Goal: Task Accomplishment & Management: Manage account settings

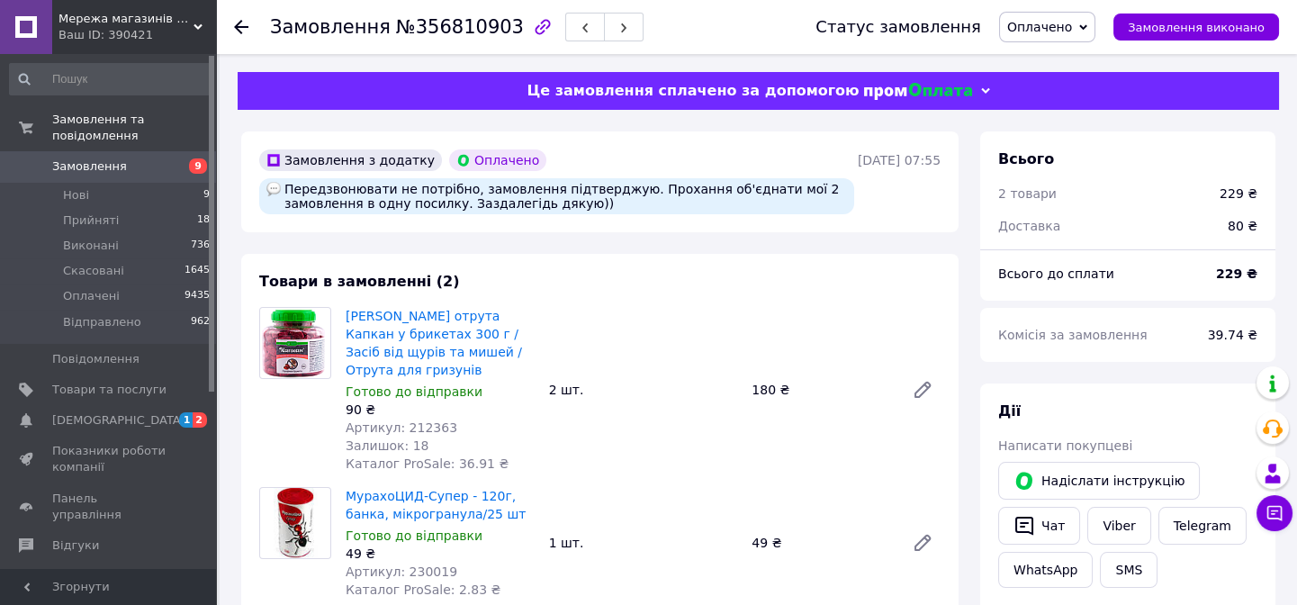
click at [238, 22] on icon at bounding box center [241, 27] width 14 height 14
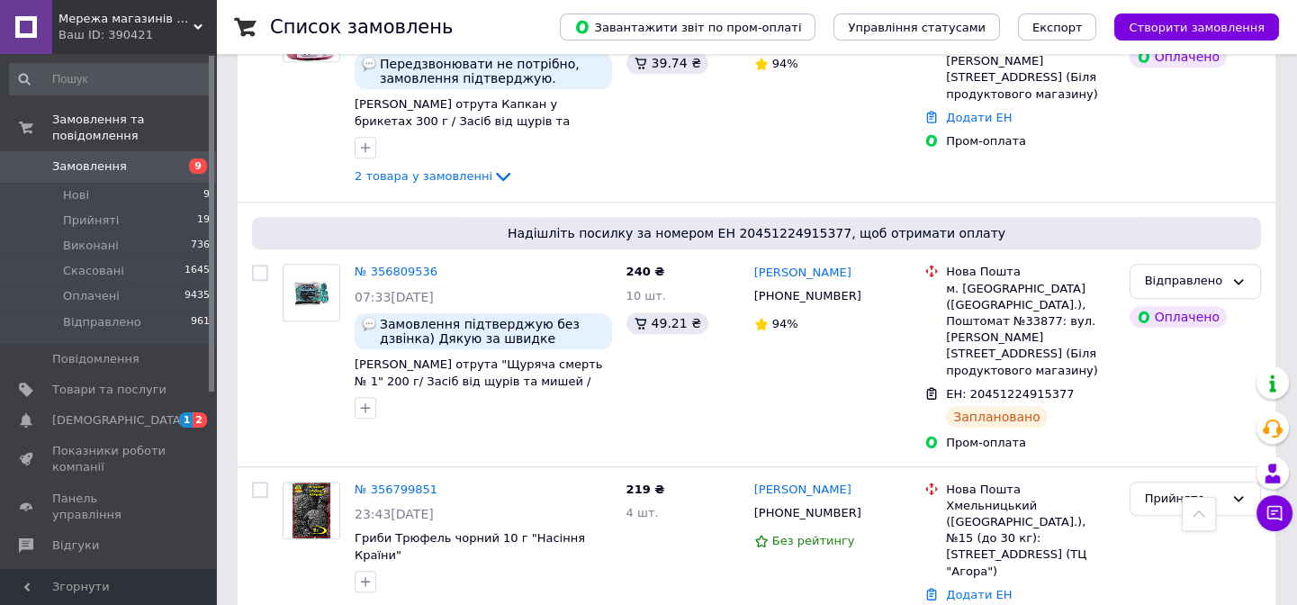
scroll to position [2700, 0]
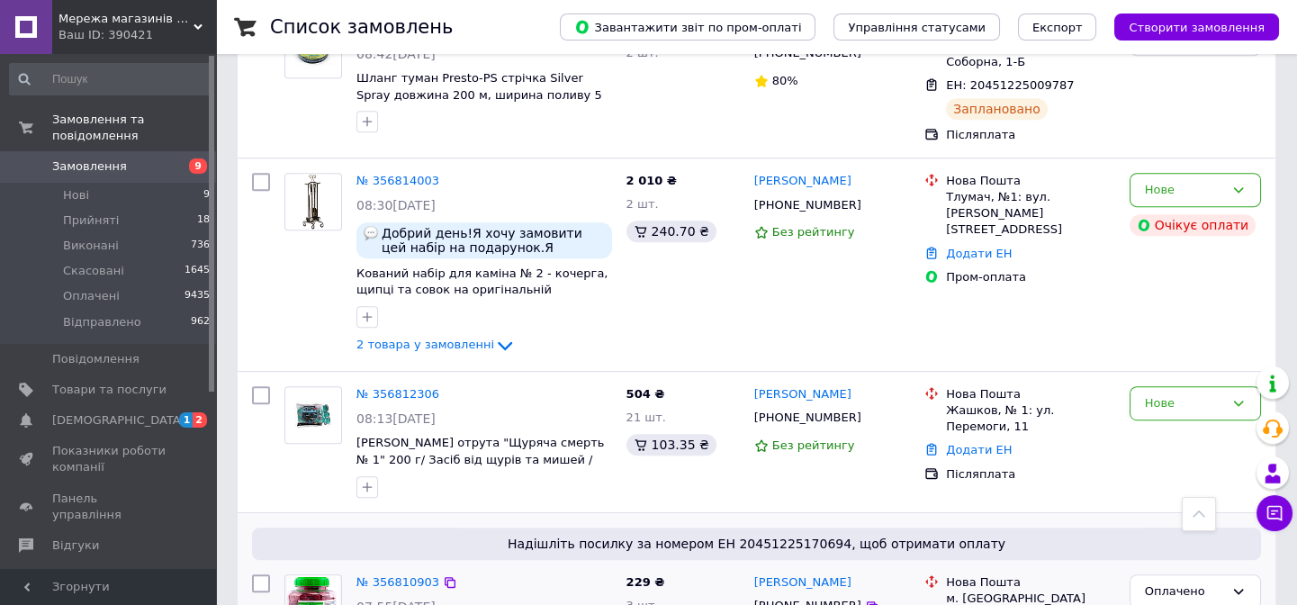
scroll to position [2209, 0]
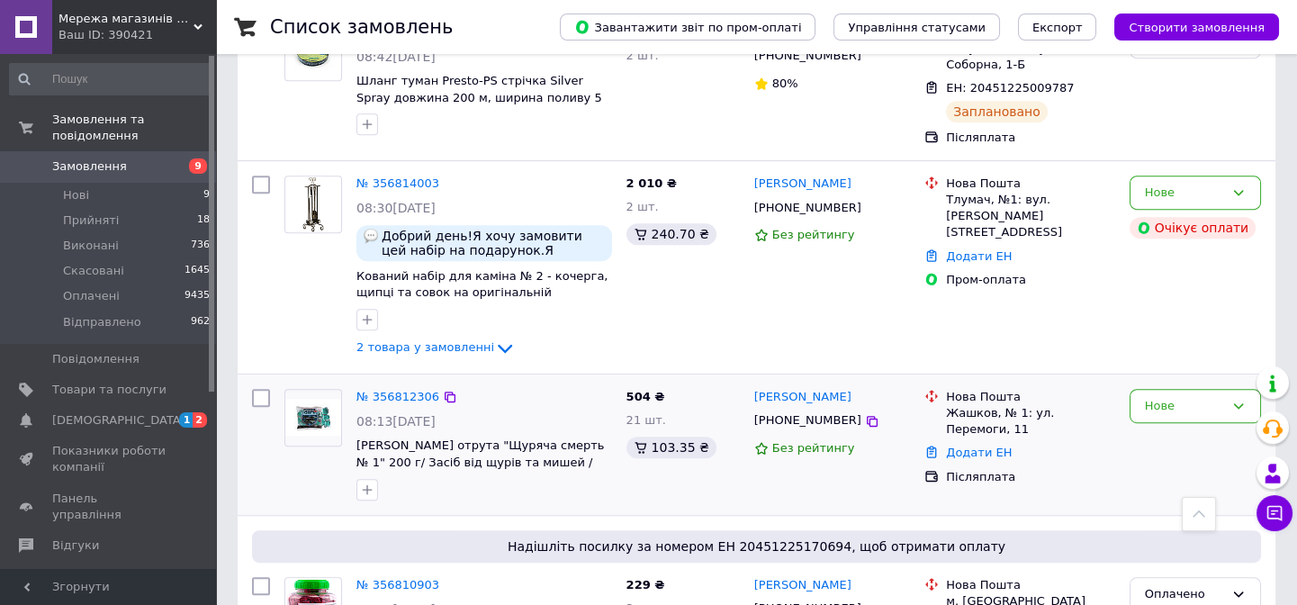
click at [822, 409] on div "+380932844105" at bounding box center [808, 421] width 114 height 24
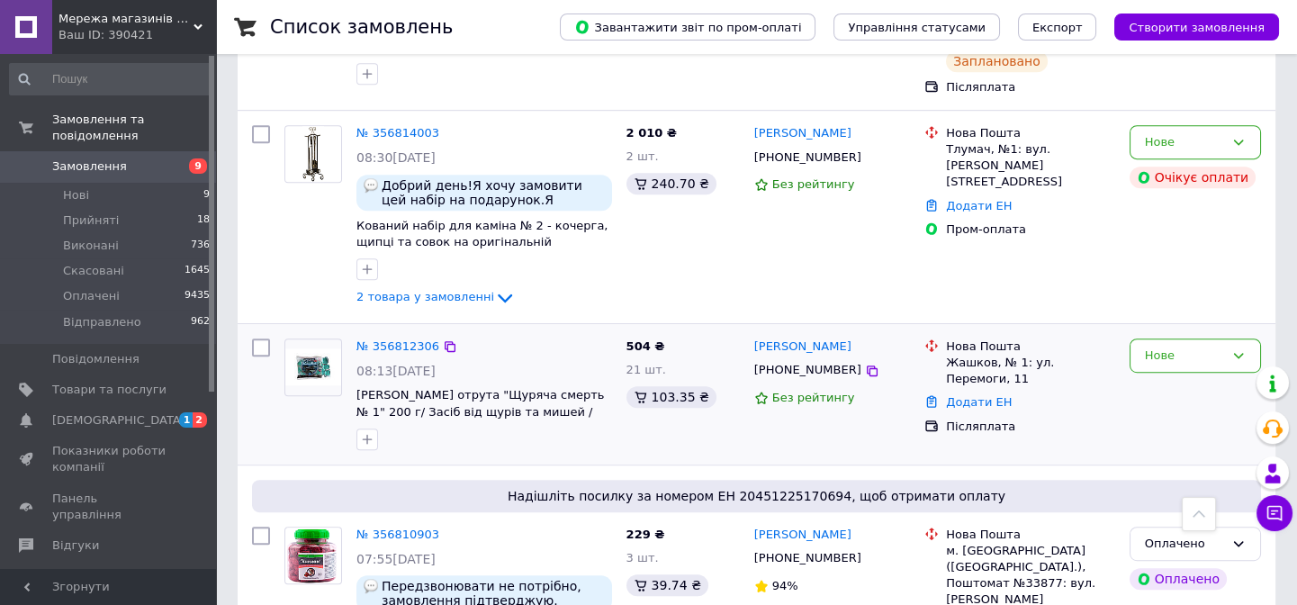
scroll to position [2290, 0]
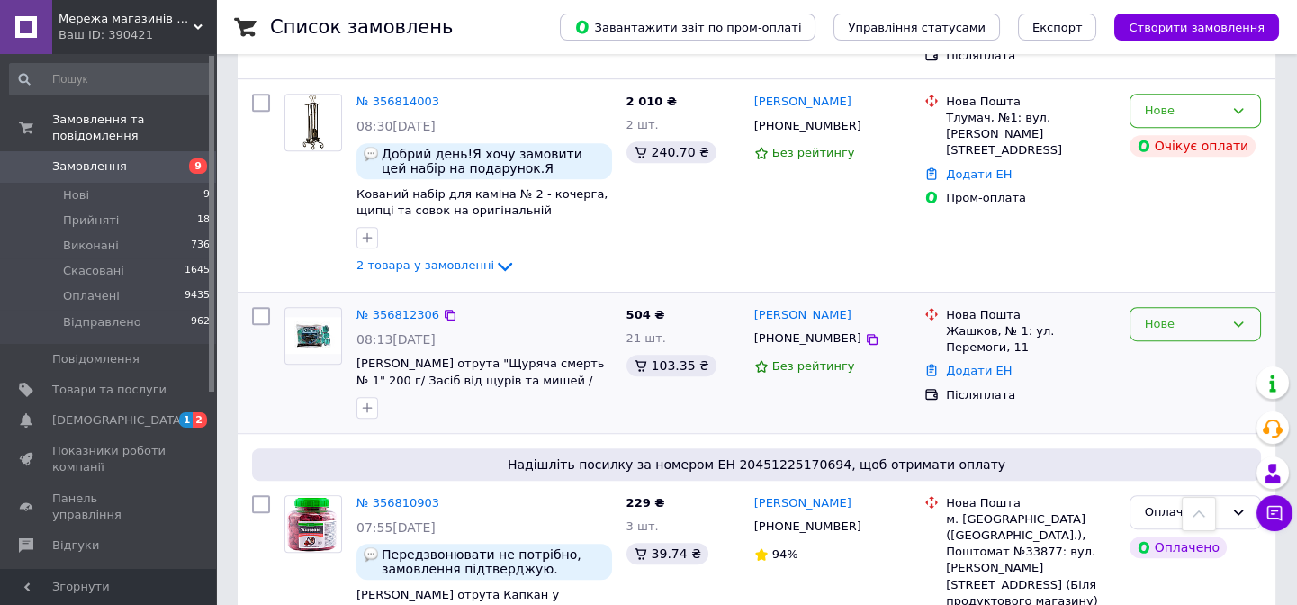
click at [1241, 317] on icon at bounding box center [1238, 324] width 14 height 14
click at [1179, 345] on li "Прийнято" at bounding box center [1195, 361] width 130 height 33
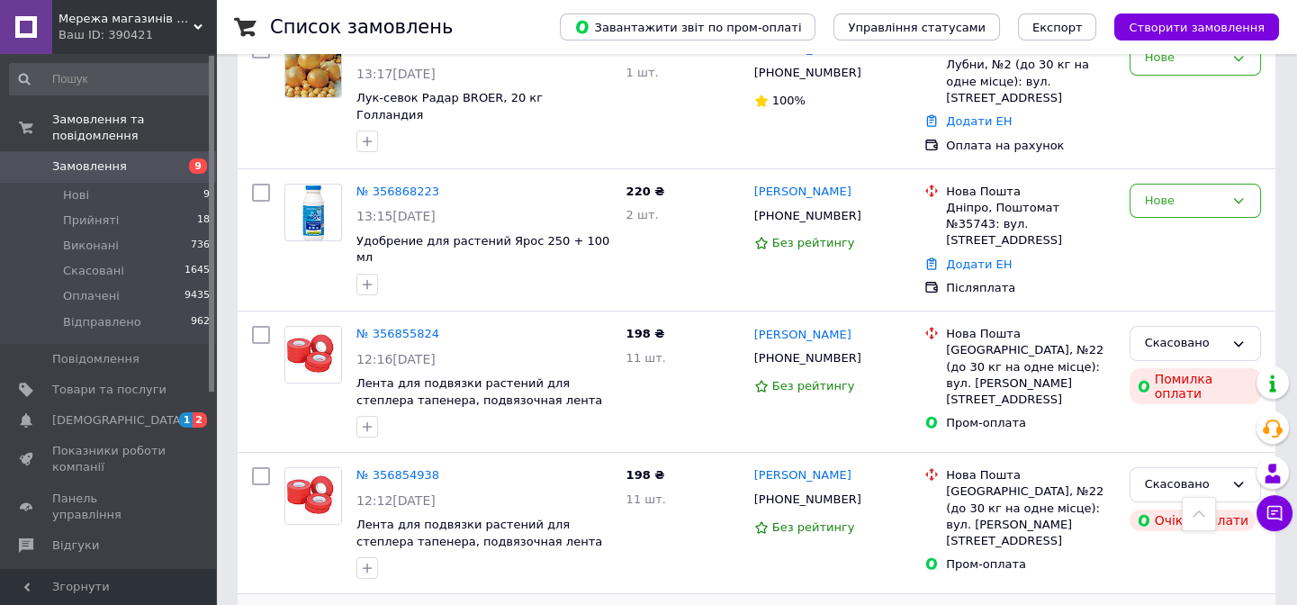
scroll to position [736, 0]
